Goal: Register for event/course

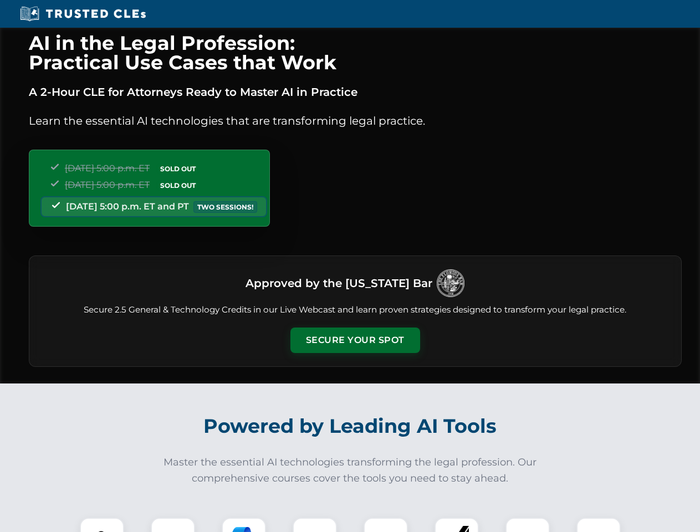
click at [355, 340] on button "Secure Your Spot" at bounding box center [355, 340] width 130 height 25
click at [102, 525] on img at bounding box center [102, 540] width 32 height 32
click at [173, 525] on div at bounding box center [173, 540] width 44 height 44
click at [244, 525] on div at bounding box center [244, 540] width 44 height 44
click at [315, 525] on img at bounding box center [314, 539] width 31 height 31
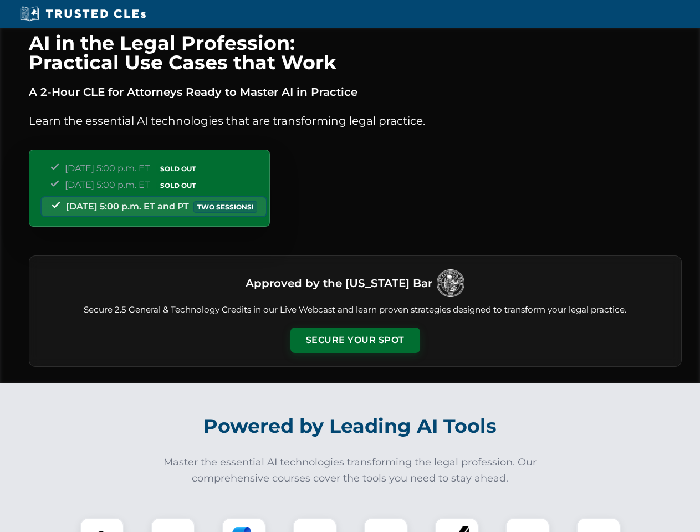
click at [386, 525] on div at bounding box center [386, 540] width 44 height 44
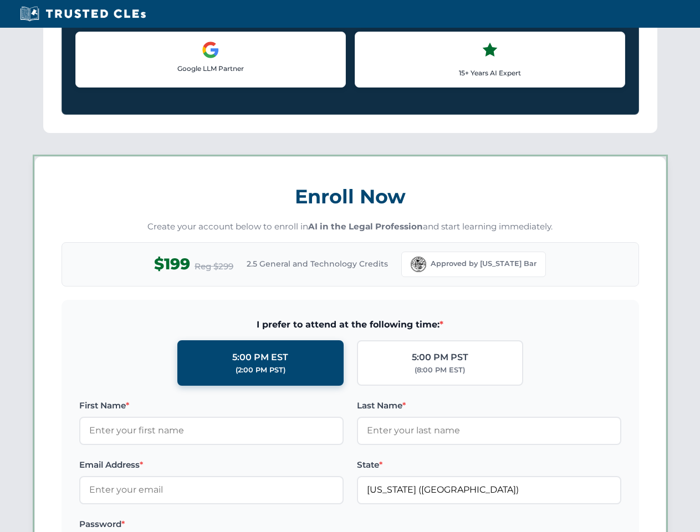
click at [528, 525] on label at bounding box center [489, 524] width 264 height 13
